Goal: Task Accomplishment & Management: Complete application form

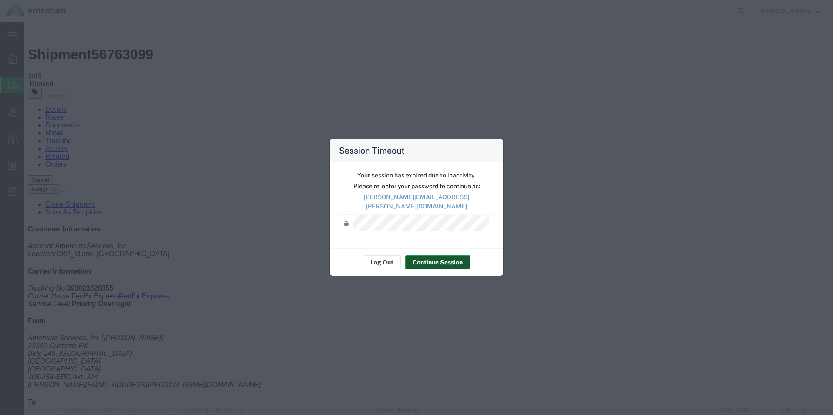
click at [431, 259] on button "Continue Session" at bounding box center [437, 263] width 65 height 14
click at [439, 260] on button "Continue Session" at bounding box center [437, 263] width 65 height 14
click at [428, 257] on button "Continue Session" at bounding box center [437, 263] width 65 height 14
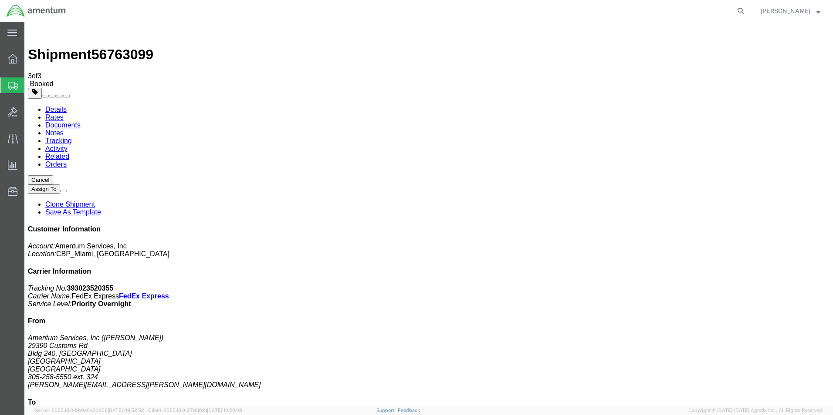
click at [0, 0] on span "Create Shipment" at bounding box center [0, 0] width 0 height 0
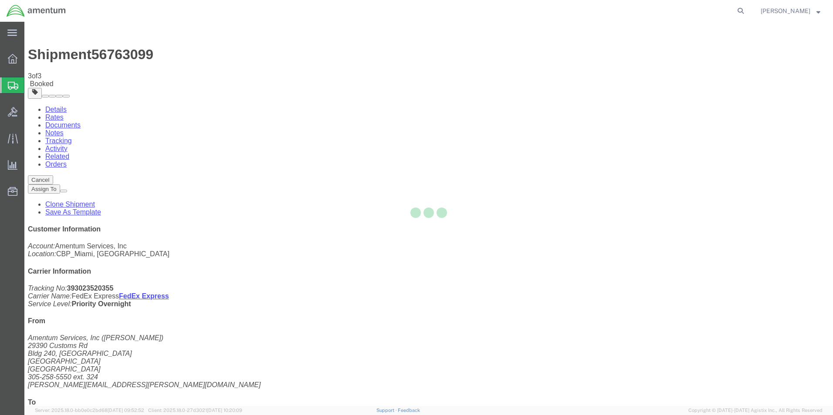
click at [15, 84] on icon at bounding box center [13, 86] width 10 height 8
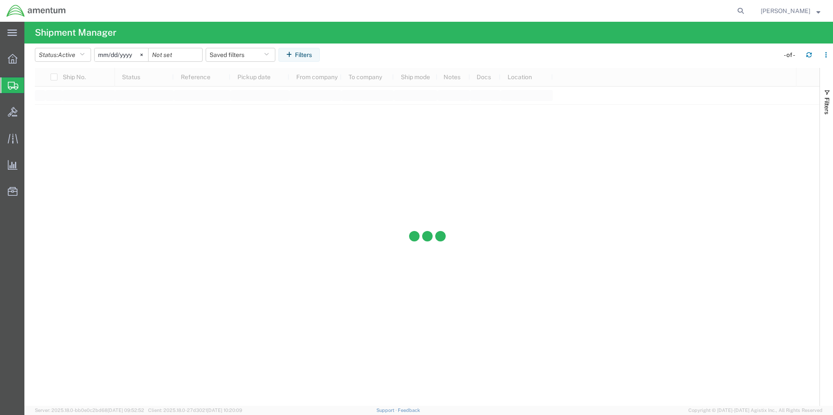
click at [0, 0] on span "Create Shipment" at bounding box center [0, 0] width 0 height 0
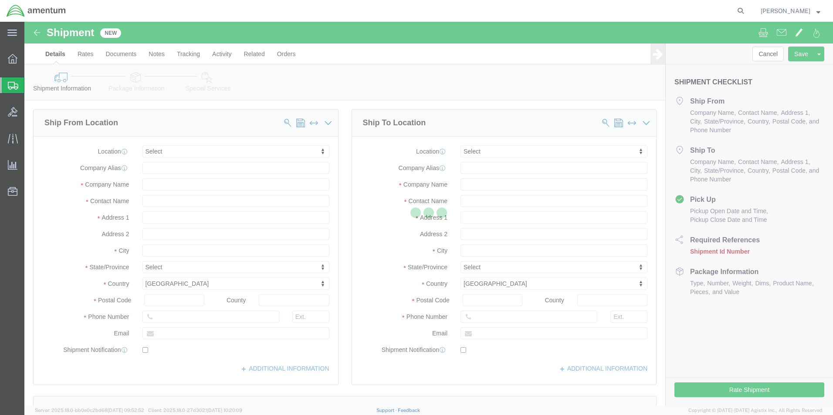
select select
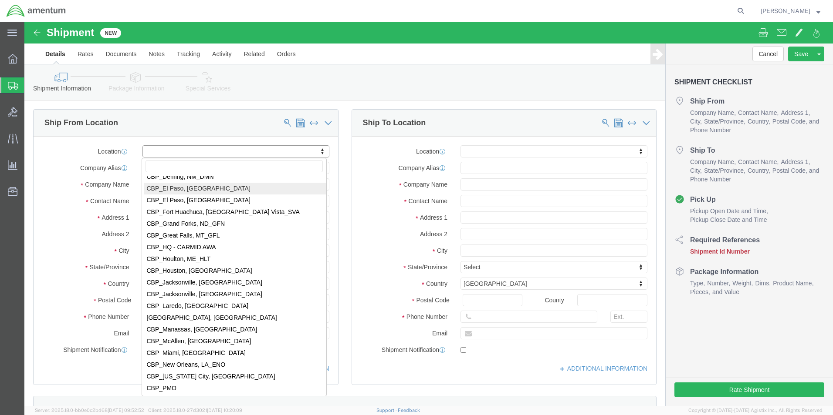
scroll to position [1785, 0]
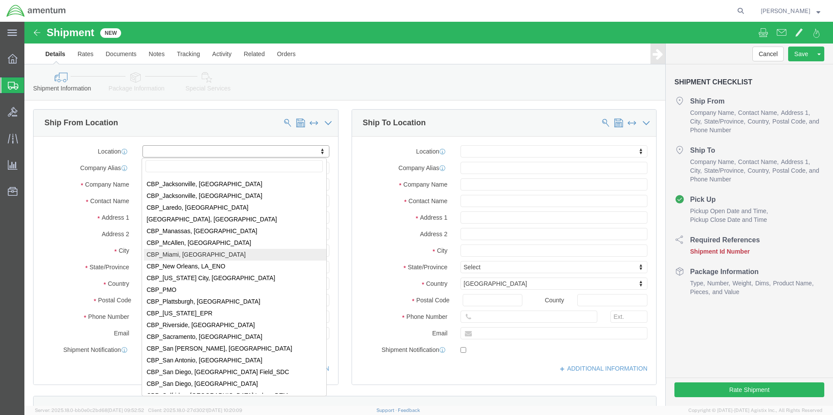
select select "49931"
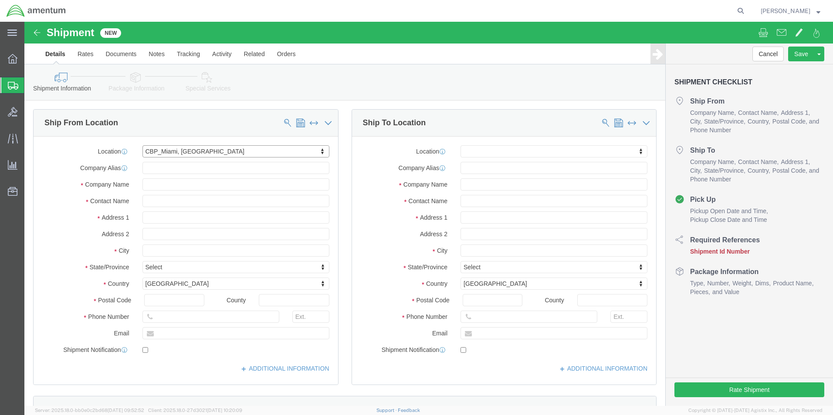
select select "FL"
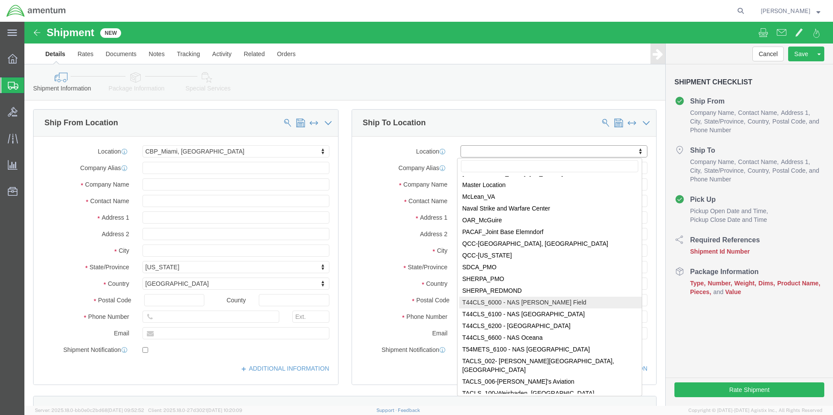
scroll to position [2552, 0]
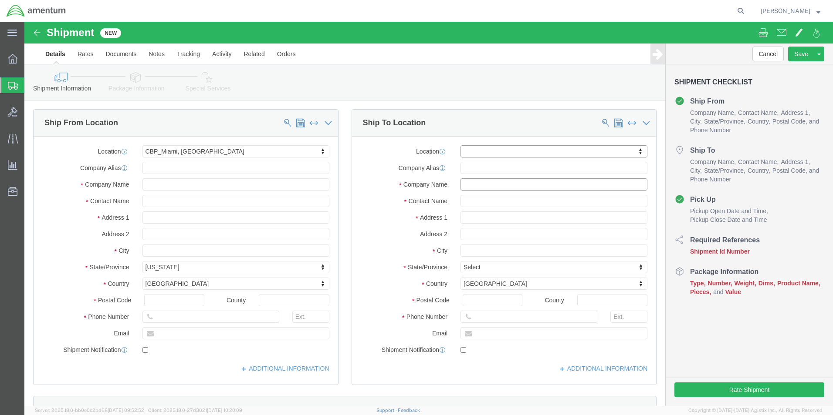
click input "text"
type input "PRECISION ACCESSORIES 7 INSTRUMENTS-CORESWAREHOUSE 302 - CORES"
click input "text"
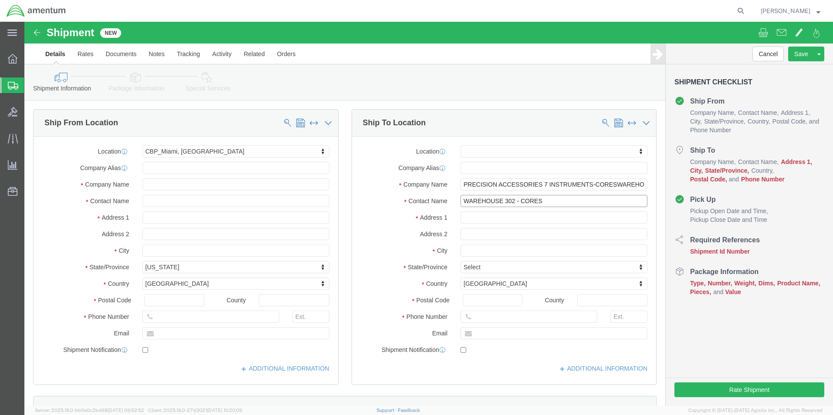
type input "WAREHOUSE 302 - CORES"
drag, startPoint x: 587, startPoint y: 163, endPoint x: 618, endPoint y: 163, distance: 30.5
click input "PRECISION ACCESSORIES 7 INSTRUMENTS-CORESWAREHOUSE 302 - CORES"
type input "PRECISION ACCESSORIES 7 INSTRUMENTS-CORES"
click input "text"
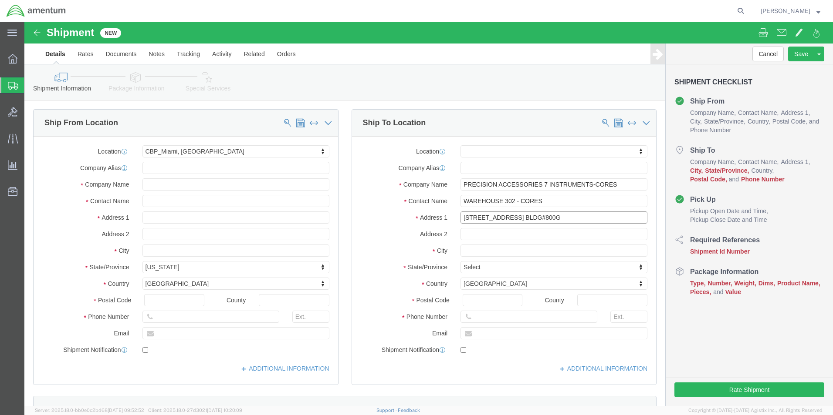
type input "[STREET_ADDRESS] BLDG#800G"
click input "text"
type input "[GEOGRAPHIC_DATA]"
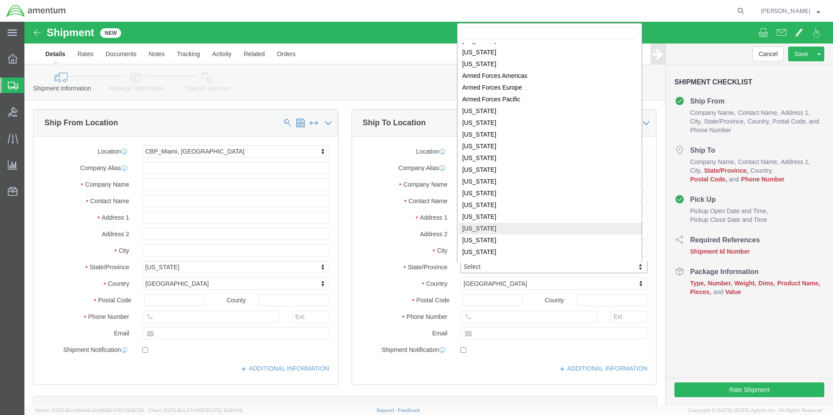
scroll to position [45, 0]
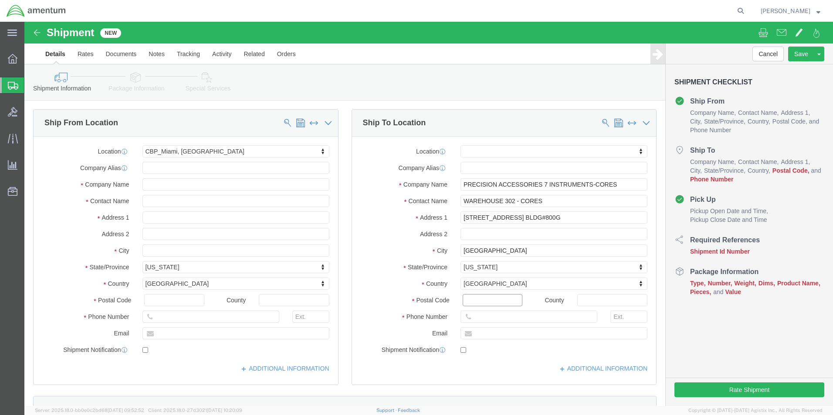
click input "Postal Code"
type input "30349"
click input "text"
type input "[PHONE_NUMBER]"
click input "text"
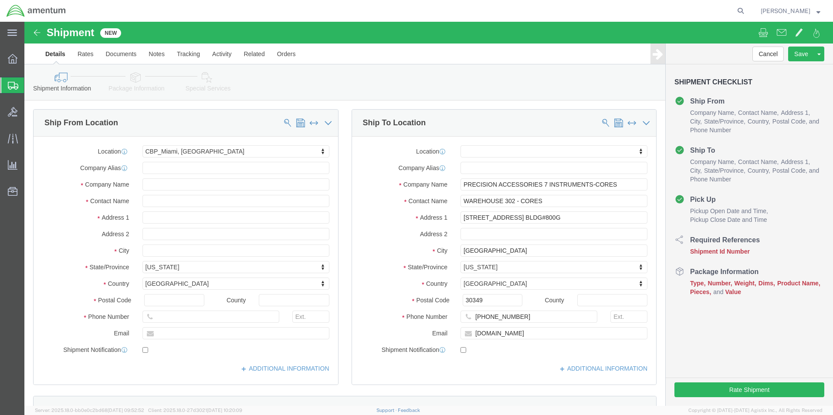
click div "Location My Profile Location [PHONE_NUMBER] [PHONE_NUMBER] [PHONE_NUMBER] [PHON…"
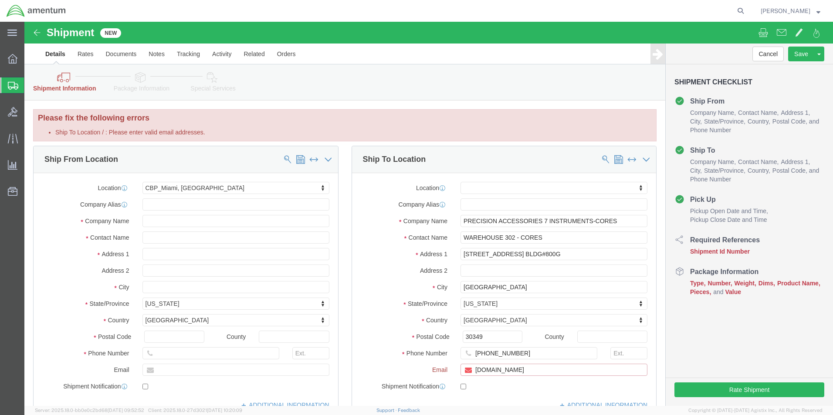
click input "[DOMAIN_NAME]"
type input "M"
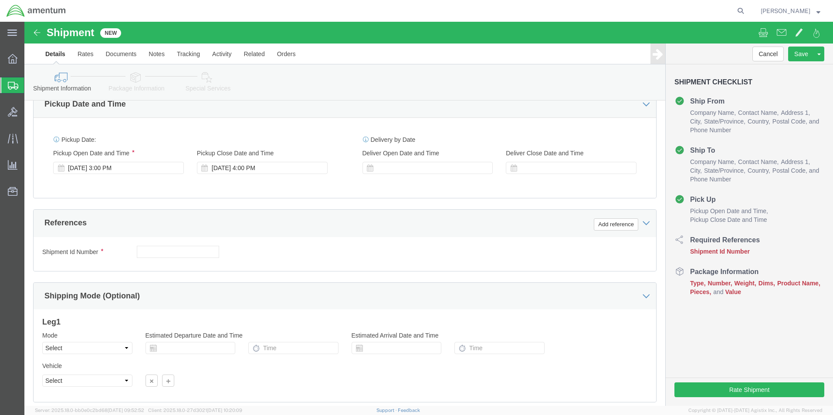
scroll to position [348, 0]
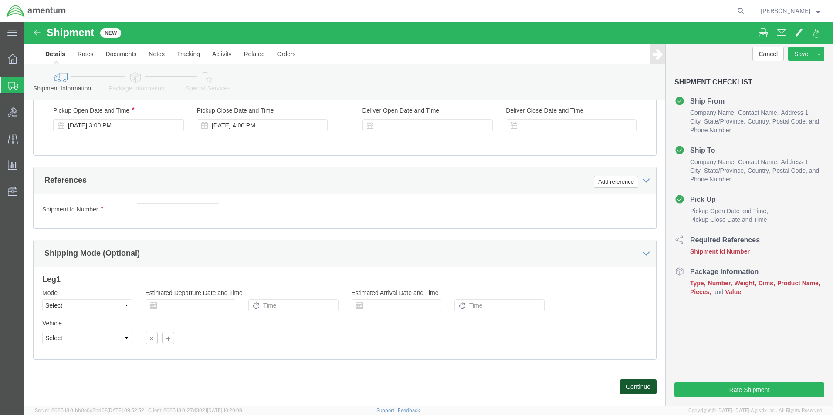
click button "Continue"
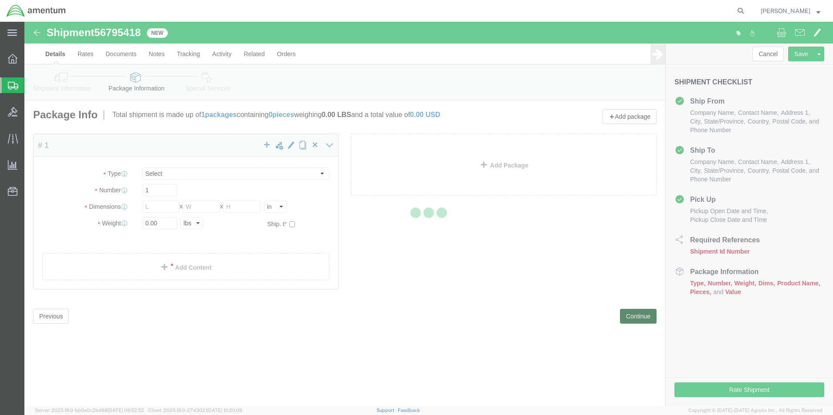
select select "CBOX"
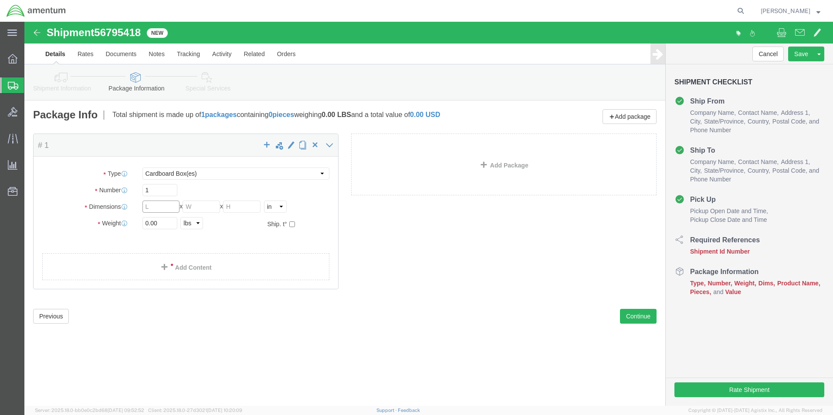
click input "text"
type input "12"
click input "text"
type input "9"
click input "text"
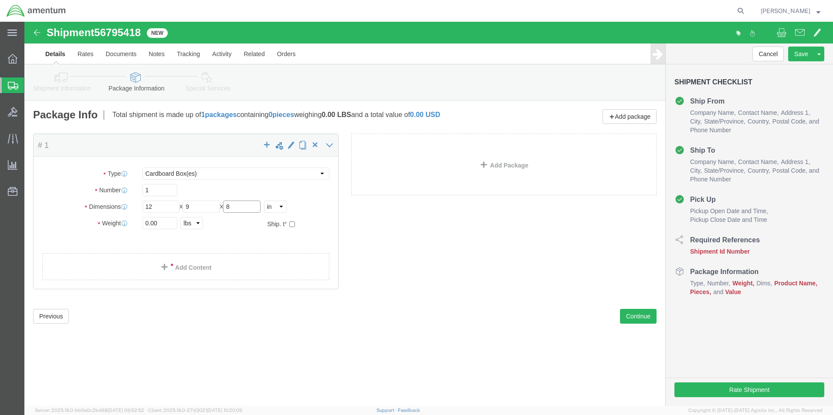
type input "8"
click input "0.00"
type input "3.00"
click span
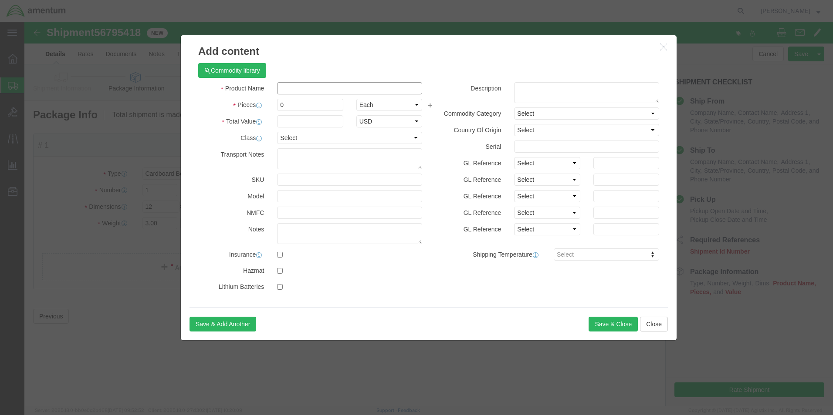
click input "text"
type input "CURSOR CONTROL PANEL CORE RET"
click input "0"
type input "1"
click input "text"
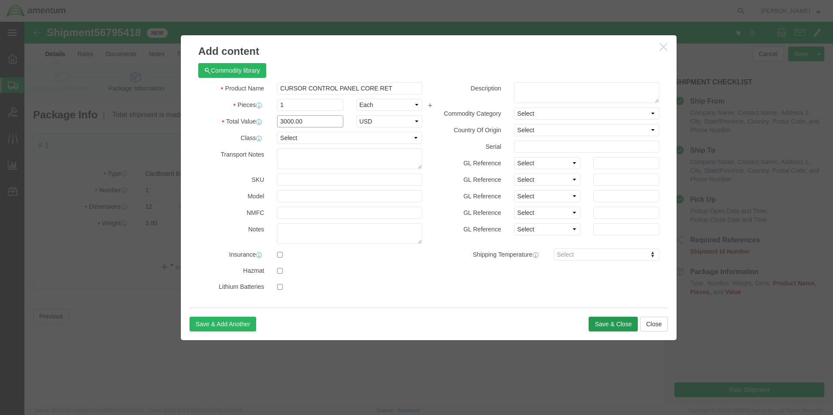
type input "3000.00"
click button "Save & Close"
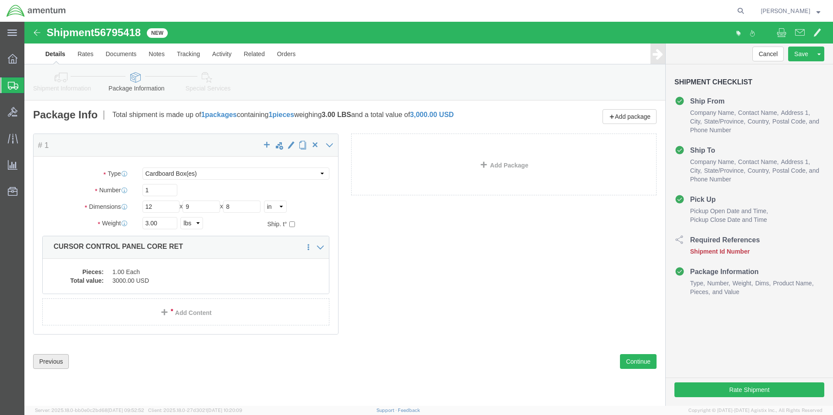
click button "Previous"
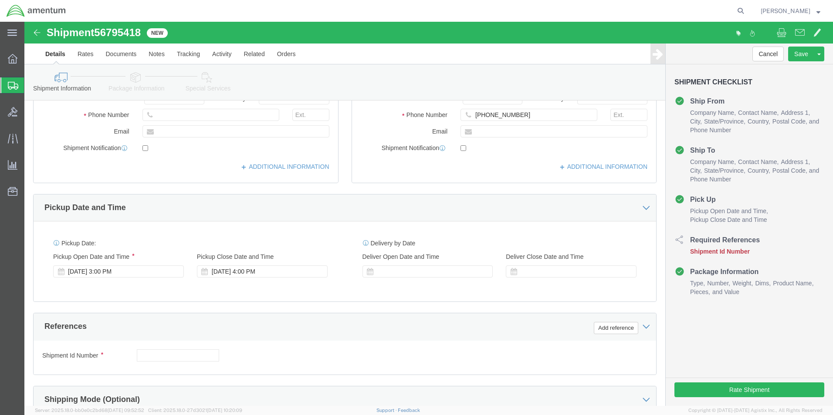
scroll to position [218, 0]
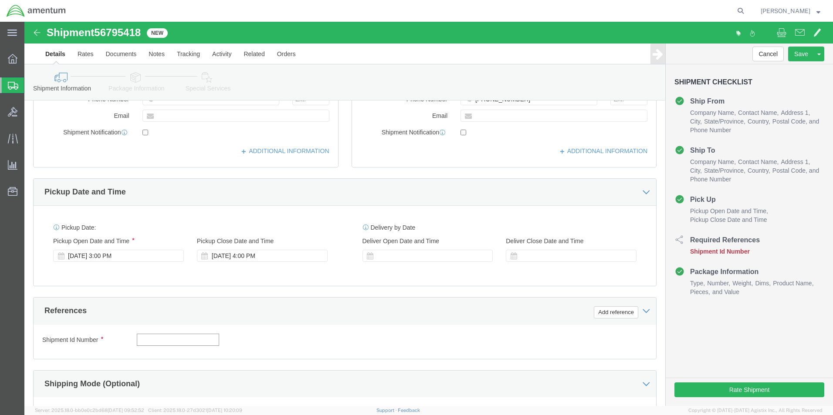
click input "text"
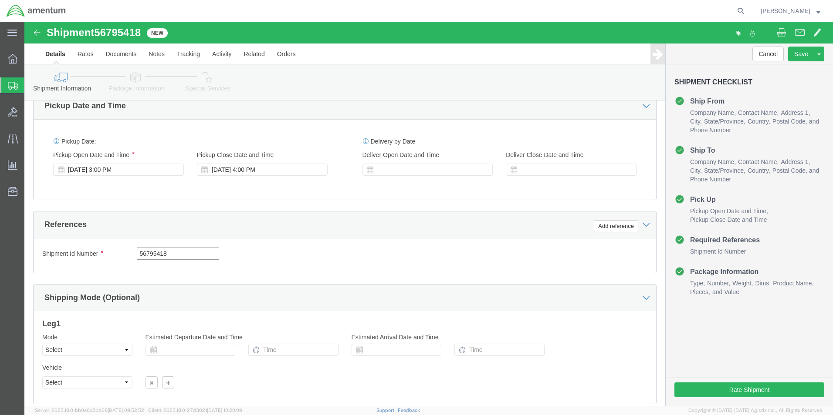
scroll to position [305, 0]
type input "56795418"
click button "Rate Shipment"
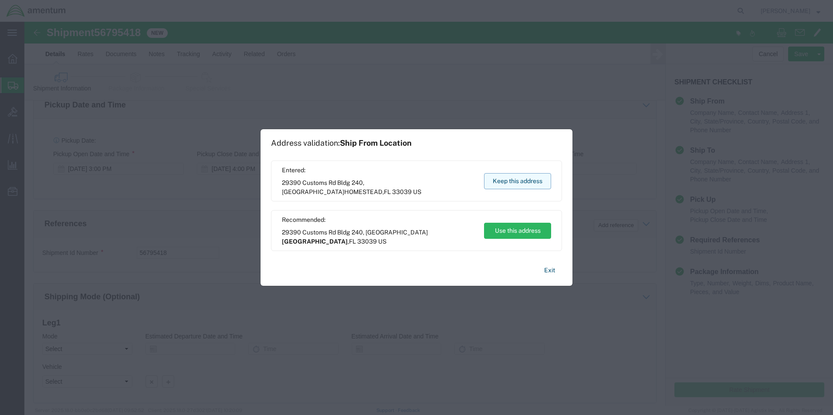
click at [515, 178] on button "Keep this address" at bounding box center [517, 181] width 67 height 16
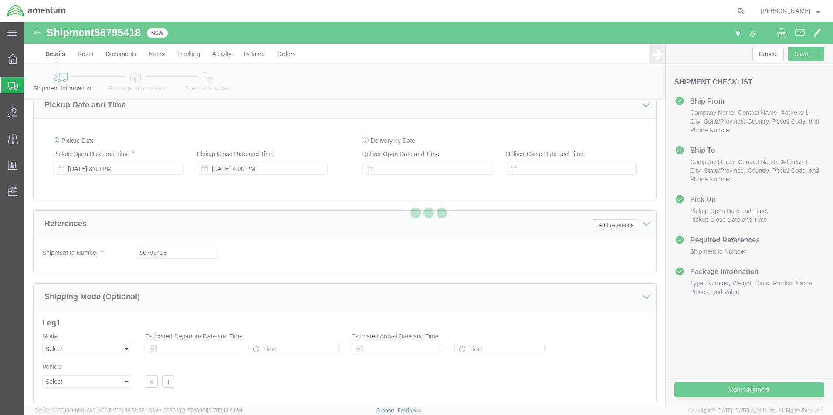
select select "49931"
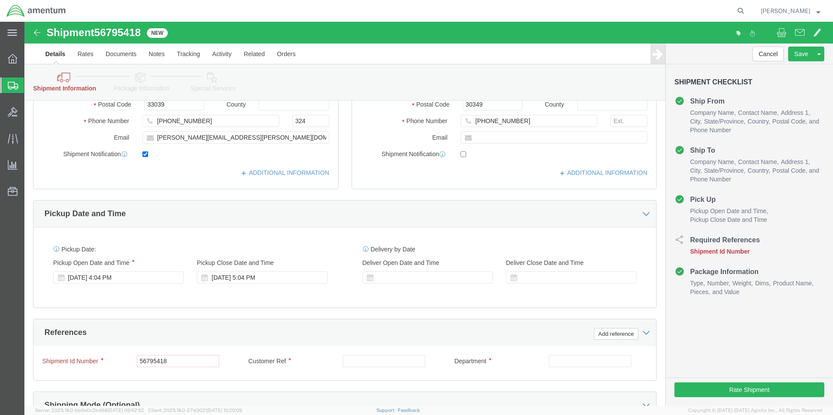
scroll to position [261, 0]
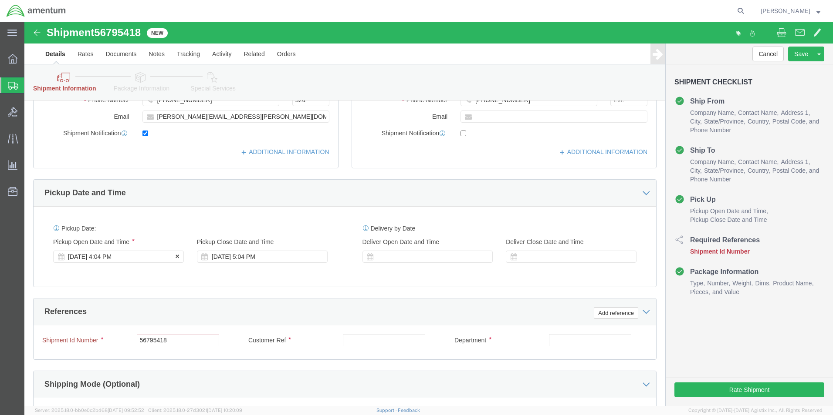
click icon
click div "[DATE] 4:04 PM"
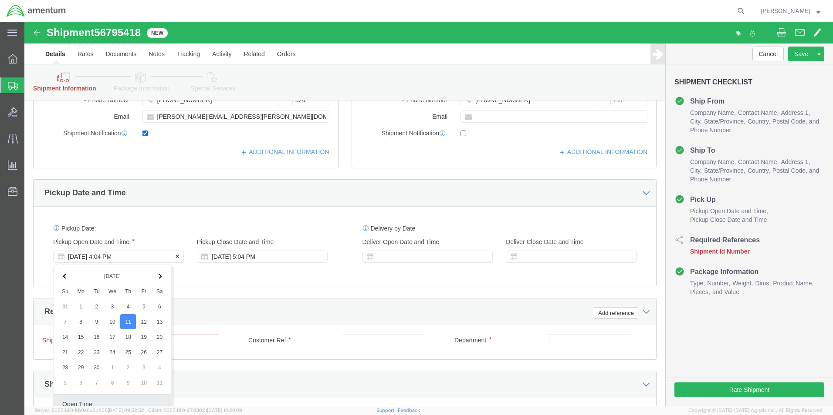
scroll to position [408, 0]
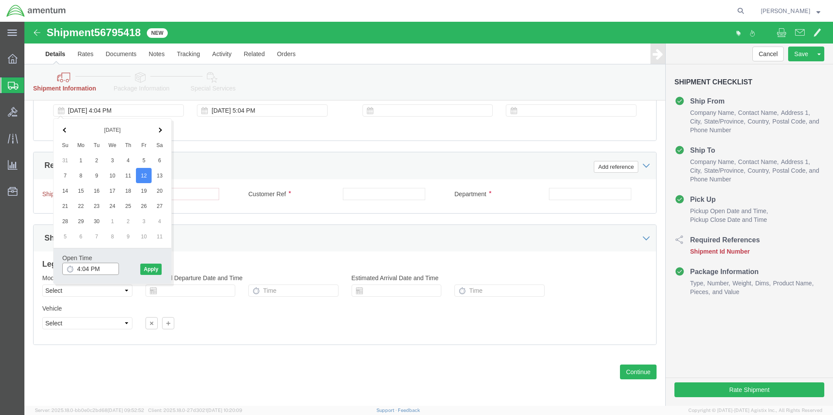
click input "4:04 PM"
click input "9:04 PM"
click input "9:00 PM"
type input "9:00 AM"
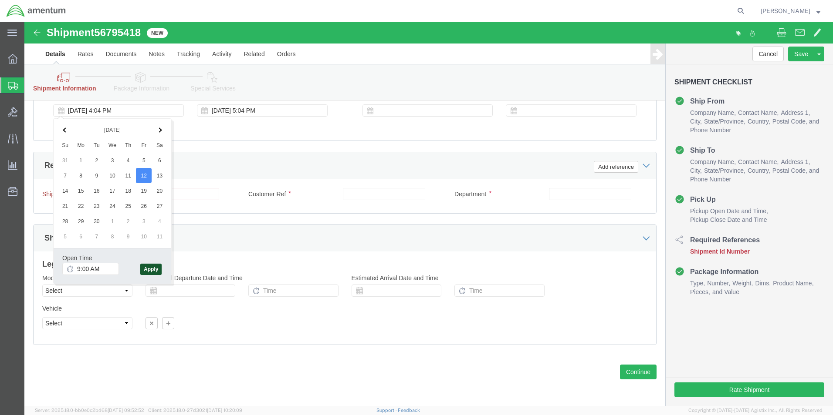
click button "Apply"
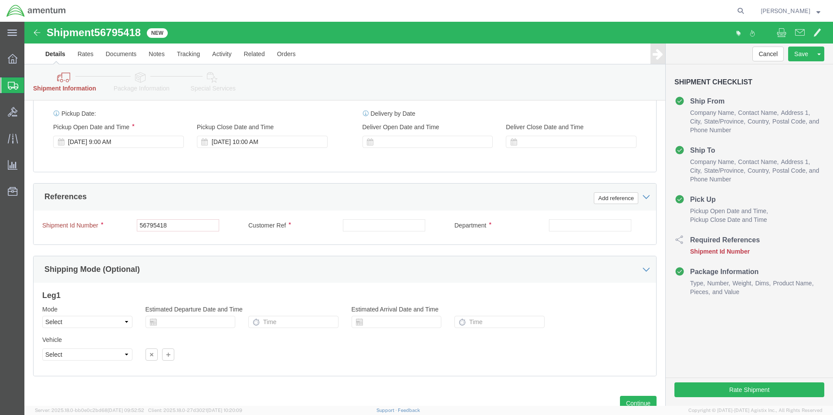
scroll to position [392, 0]
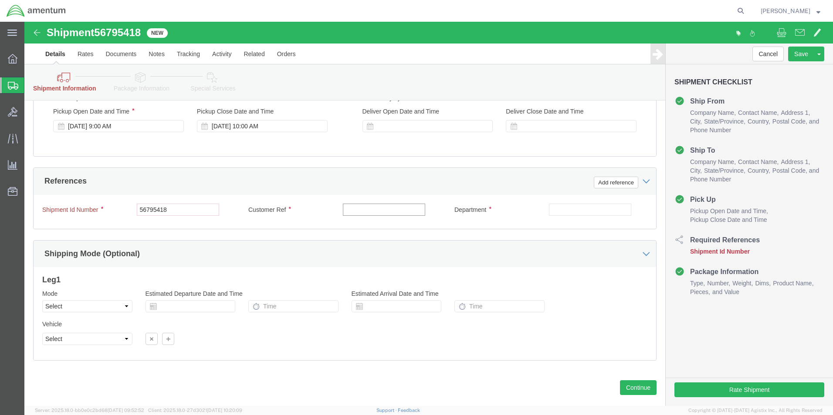
click input "text"
type input "CURSOR CONTROL PANEL CORE"
click input "text"
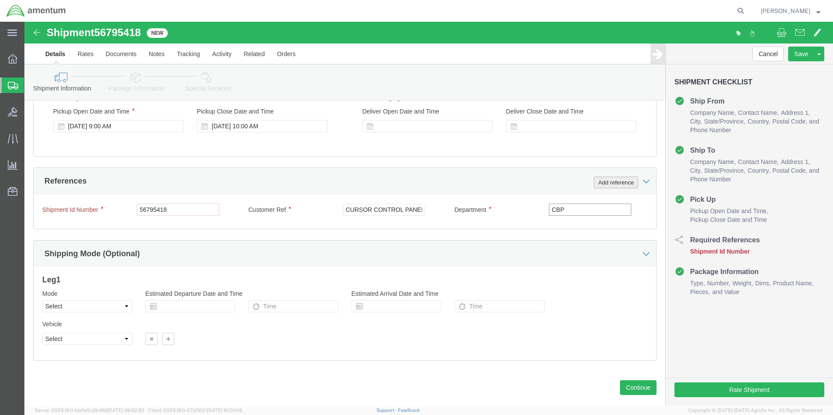
type input "CBP"
click button "Add reference"
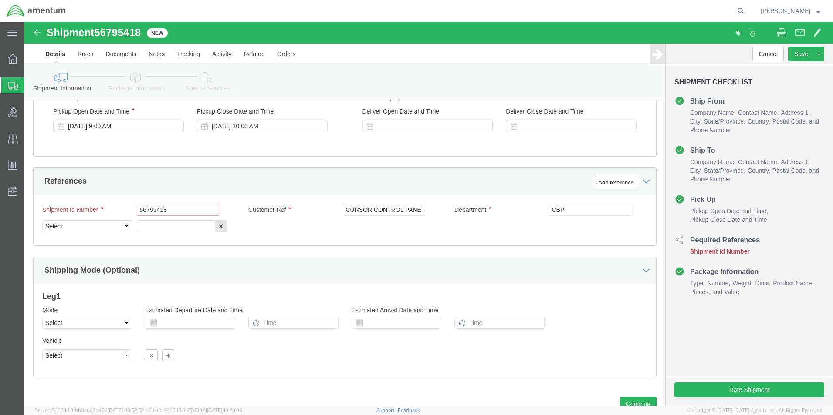
click input "56795418"
drag, startPoint x: 98, startPoint y: 206, endPoint x: 88, endPoint y: 203, distance: 10.5
click select "Select Account Type Activity ID Airline Appointment Number ASN Batch Request # …"
select select "PROJNUM"
click select "Select Account Type Activity ID Airline Appointment Number ASN Batch Request # …"
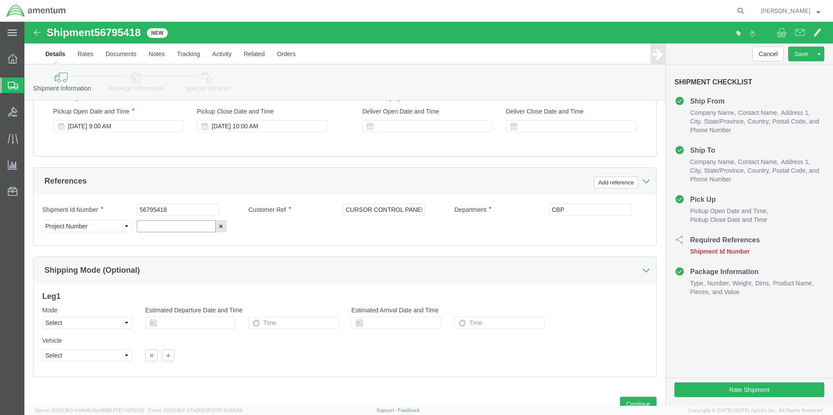
click input "text"
type input "6118.03.03.2219.000.EMI.0000"
click button "Continue"
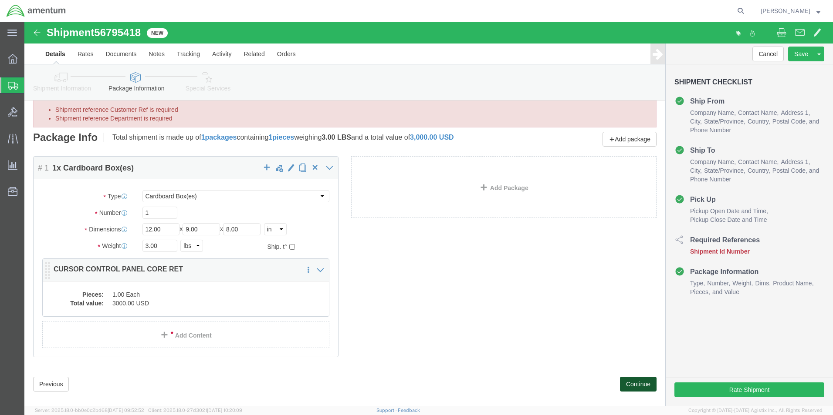
scroll to position [34, 0]
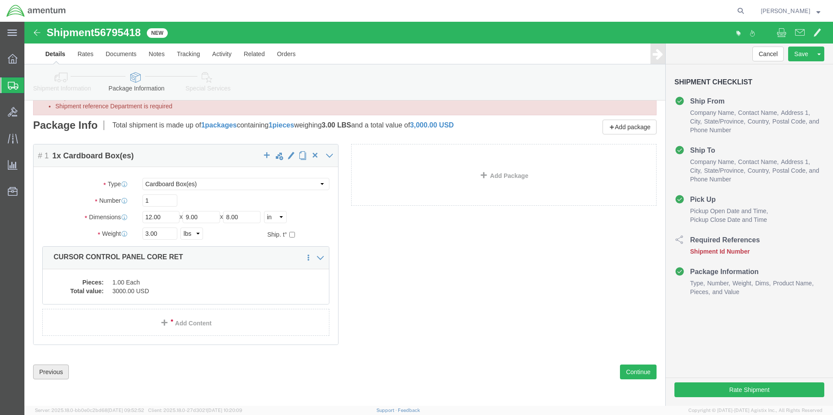
click button "Previous"
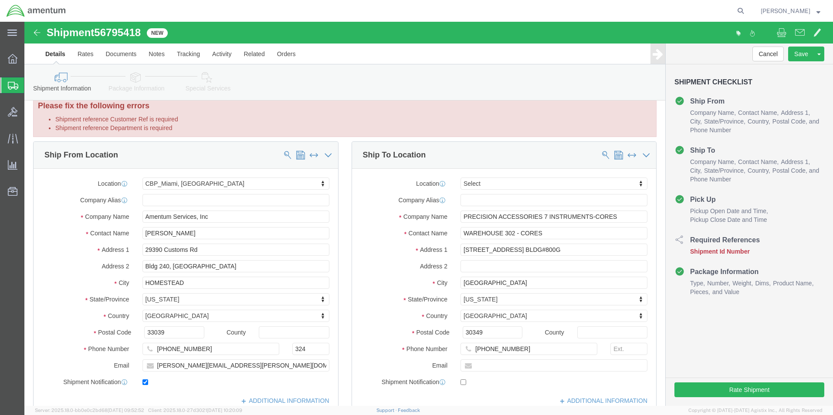
scroll to position [0, 0]
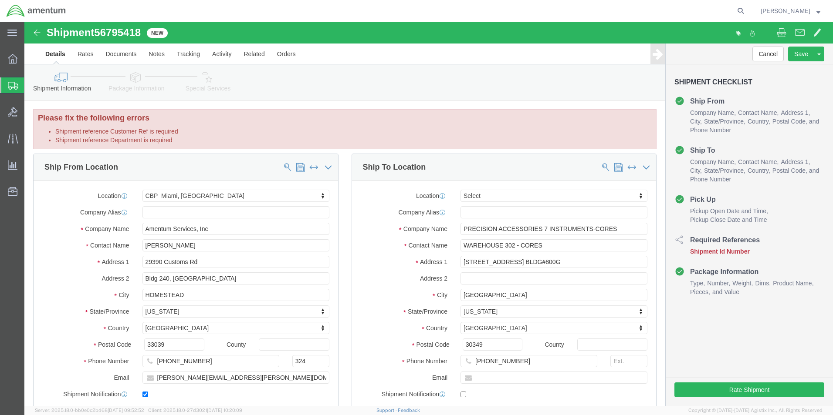
click li "Shipment reference Department is required"
click button "Rate Shipment"
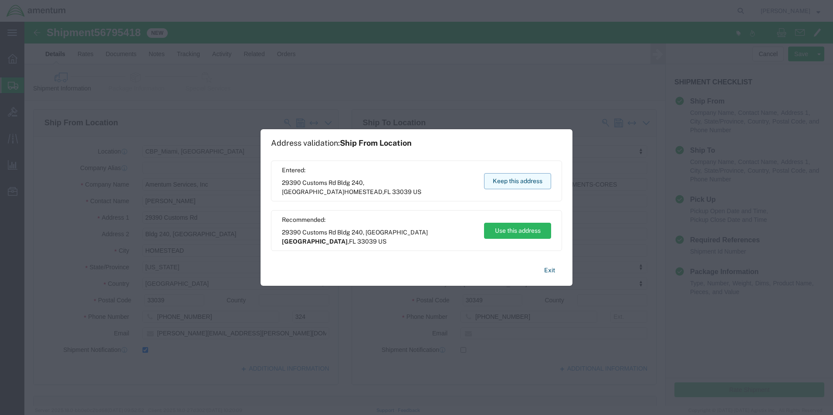
click at [519, 179] on button "Keep this address" at bounding box center [517, 181] width 67 height 16
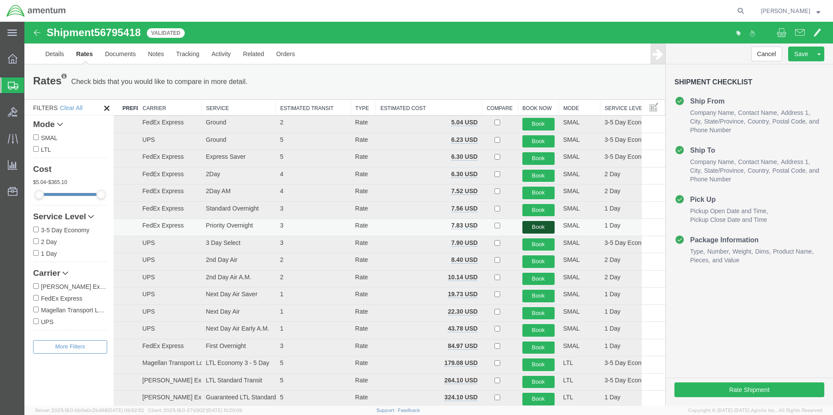
click at [528, 227] on button "Book" at bounding box center [538, 227] width 32 height 13
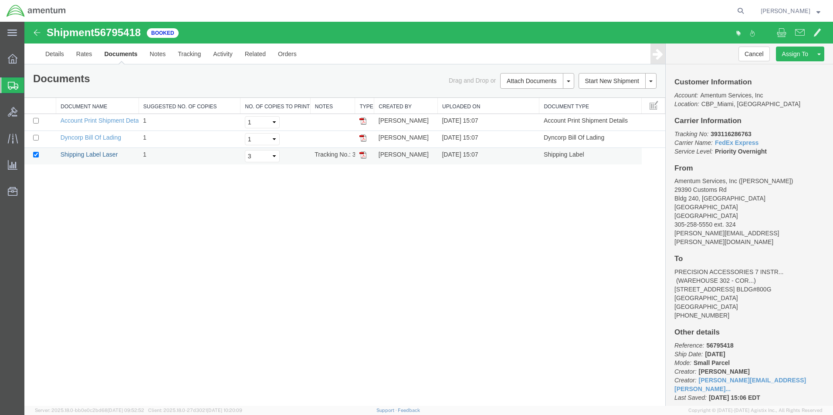
click at [73, 153] on link "Shipping Label Laser" at bounding box center [89, 154] width 57 height 7
click at [74, 153] on link "Shipping Label Laser" at bounding box center [89, 154] width 57 height 7
